Goal: Obtain resource: Download file/media

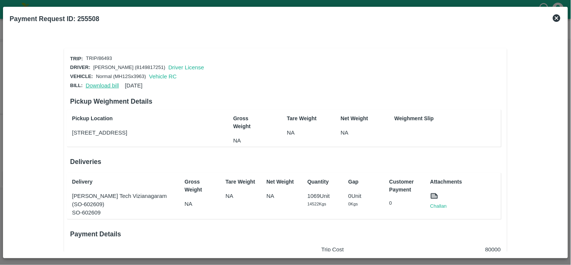
click at [102, 82] on link "Download bill" at bounding box center [102, 85] width 33 height 6
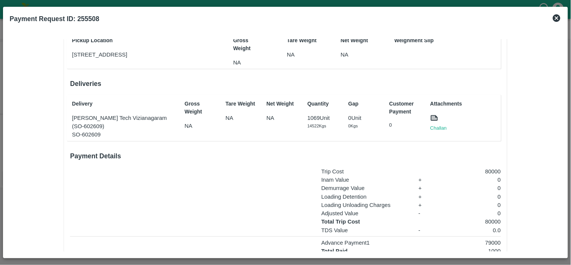
scroll to position [82, 0]
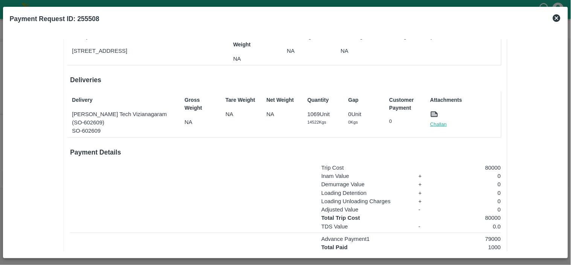
click at [443, 122] on link "Challan" at bounding box center [438, 124] width 17 height 8
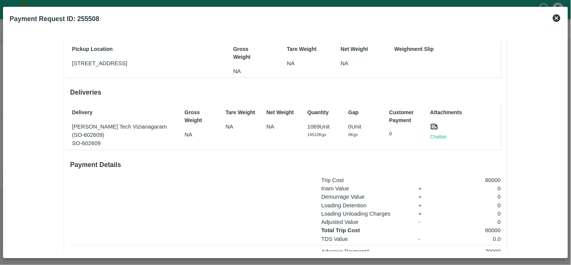
scroll to position [69, 0]
click at [90, 16] on b "Payment Request ID: 255508" at bounding box center [55, 19] width 90 height 8
copy b "255508"
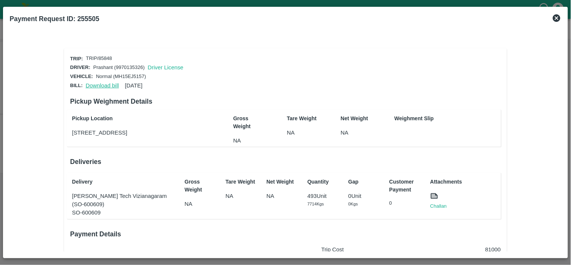
click at [102, 83] on link "Download bill" at bounding box center [102, 85] width 33 height 6
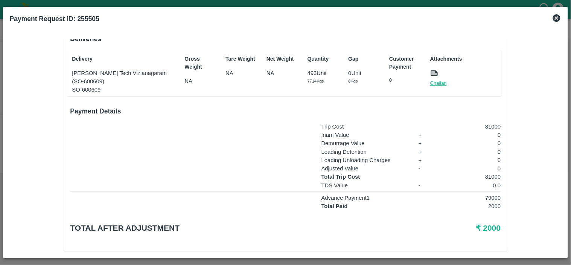
click at [437, 82] on link "Challan" at bounding box center [438, 83] width 17 height 8
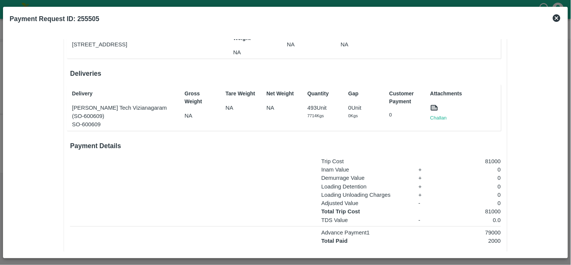
scroll to position [88, 0]
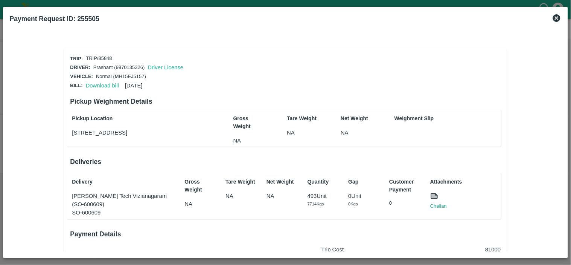
scroll to position [0, 0]
click at [93, 84] on link "Download bill" at bounding box center [102, 85] width 33 height 6
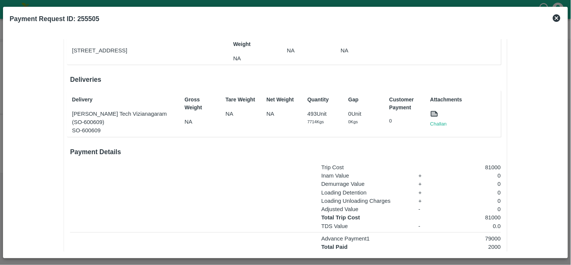
scroll to position [99, 0]
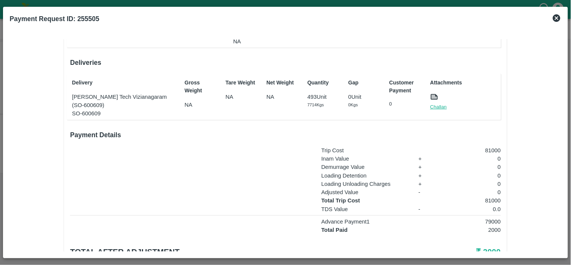
click at [438, 103] on link "Challan" at bounding box center [438, 107] width 17 height 8
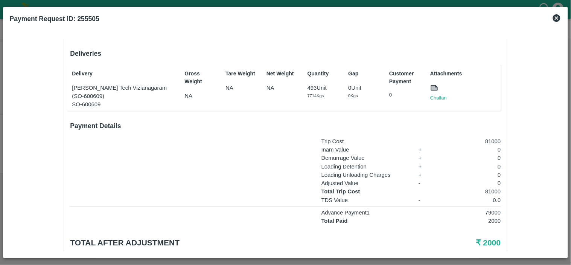
scroll to position [130, 0]
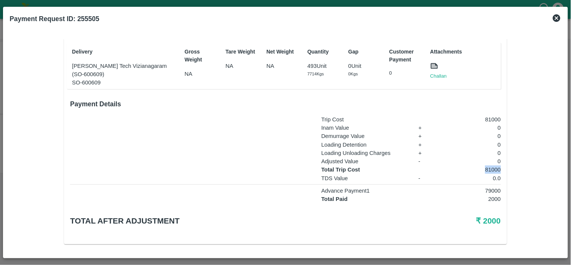
drag, startPoint x: 480, startPoint y: 164, endPoint x: 501, endPoint y: 166, distance: 21.5
click at [501, 166] on div "Trip: TRIP/85848 Driver: Prashant (9970135326) Driver License Vehicle: Normal (…" at bounding box center [285, 81] width 443 height 326
copy p "81000"
